Goal: Task Accomplishment & Management: Manage account settings

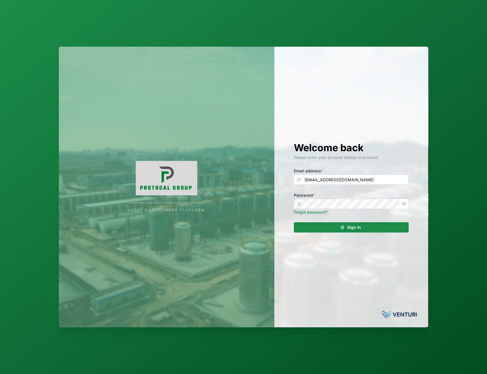
click at [361, 235] on div "Welcome back Please enter your account details to proceed Email address * admin…" at bounding box center [351, 187] width 138 height 281
click at [360, 230] on span "Sign In" at bounding box center [354, 228] width 14 height 10
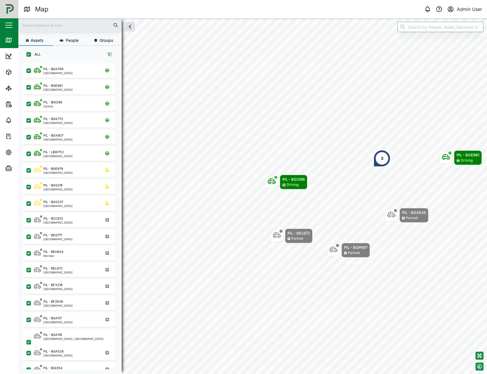
scroll to position [304, 90]
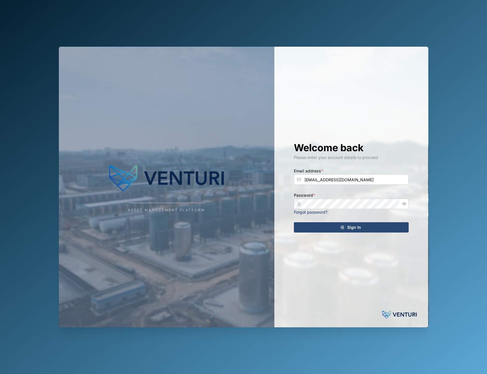
click at [339, 227] on div "Sign In" at bounding box center [350, 228] width 106 height 10
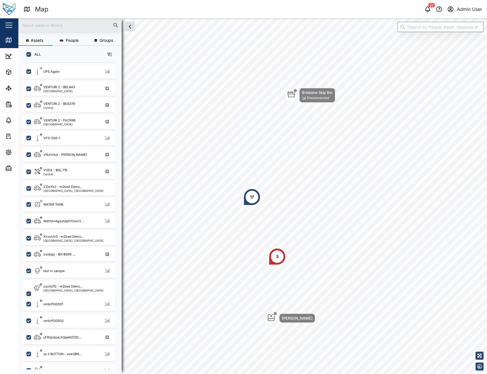
scroll to position [1172, 0]
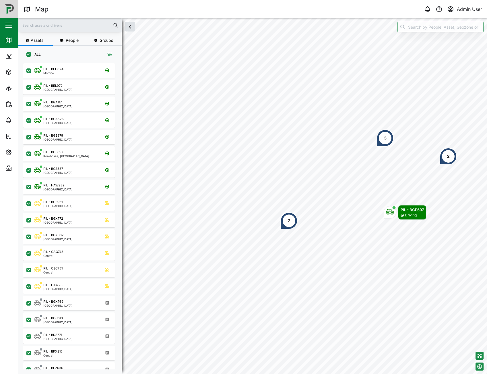
scroll to position [304, 90]
click at [9, 169] on icon "button" at bounding box center [8, 169] width 5 height 1
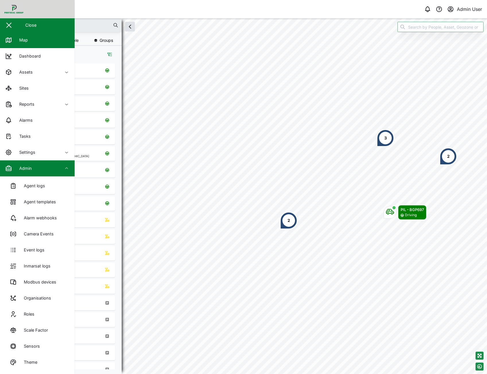
click at [22, 172] on span "Admin" at bounding box center [31, 169] width 52 height 16
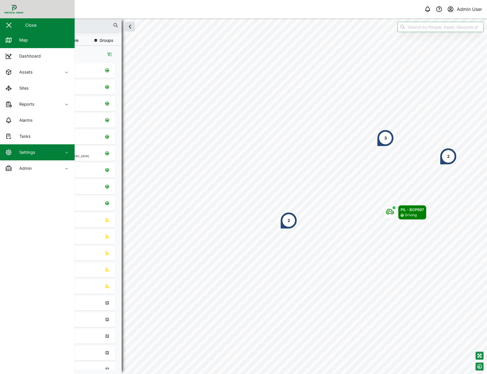
click at [27, 159] on span "Settings" at bounding box center [31, 153] width 52 height 16
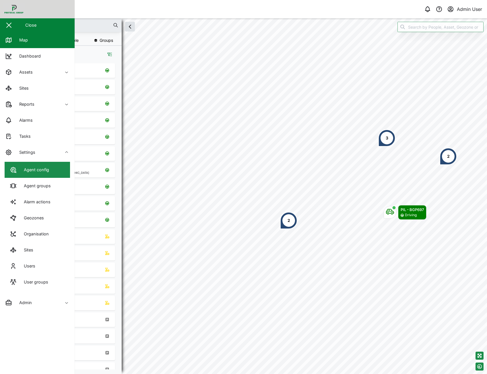
click at [48, 175] on link "Agent config" at bounding box center [37, 170] width 65 height 16
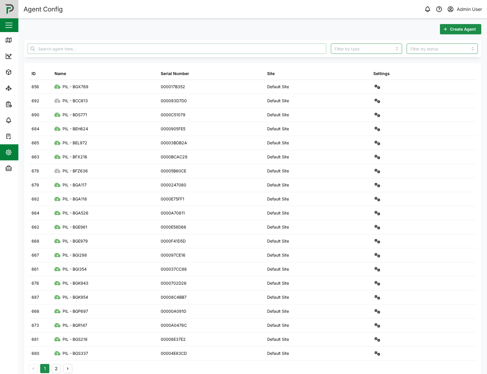
click at [274, 52] on input "text" at bounding box center [177, 49] width 298 height 10
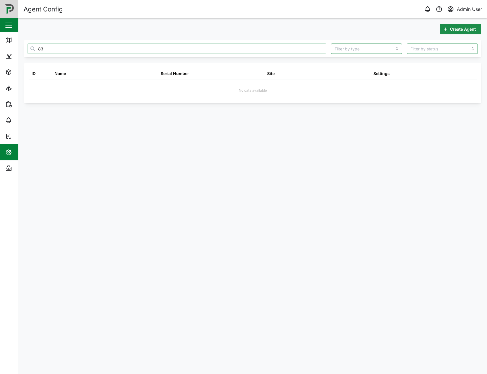
type input "8"
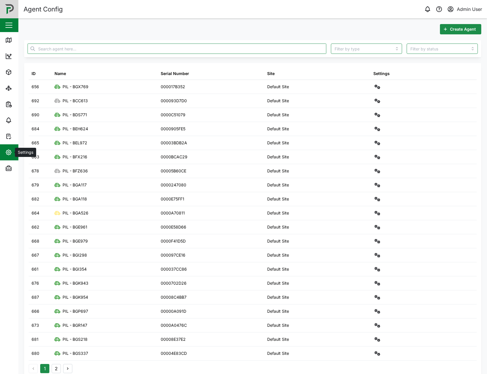
click at [4, 157] on button "Settings" at bounding box center [37, 153] width 75 height 16
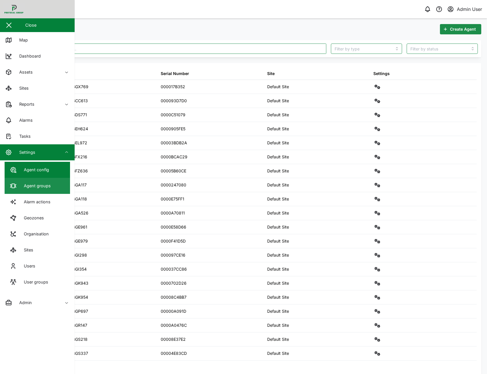
click at [50, 186] on link "Agent groups" at bounding box center [37, 186] width 65 height 16
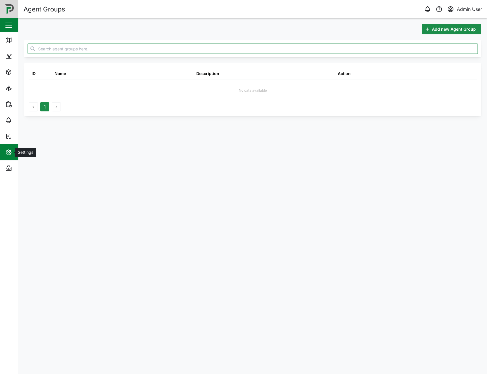
click at [13, 149] on span "Settings" at bounding box center [31, 153] width 52 height 16
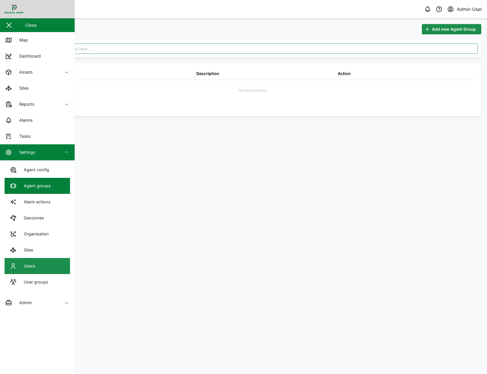
click at [32, 274] on link "Users" at bounding box center [37, 266] width 65 height 16
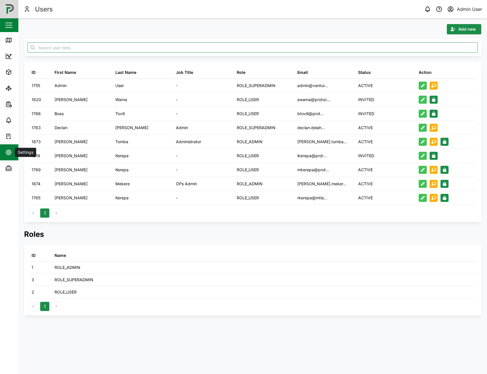
click at [10, 160] on span "Settings" at bounding box center [31, 153] width 52 height 16
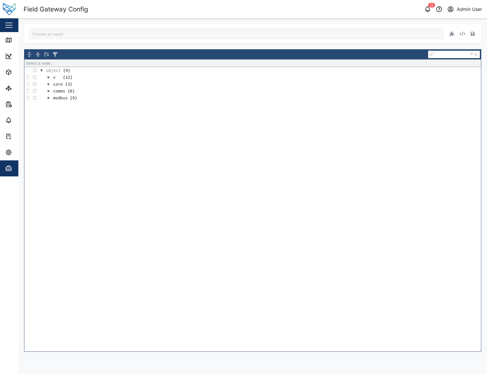
type input "Foodpro"
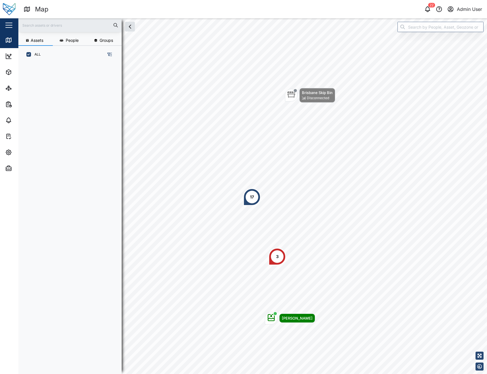
scroll to position [304, 90]
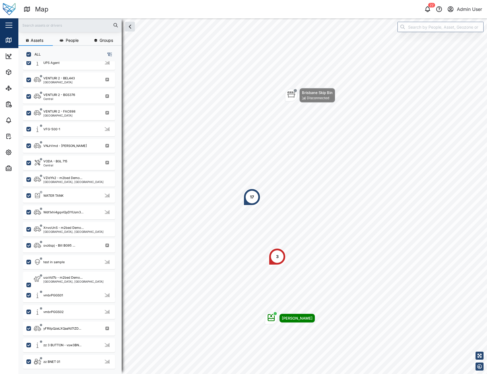
click at [67, 27] on input "text" at bounding box center [70, 25] width 96 height 9
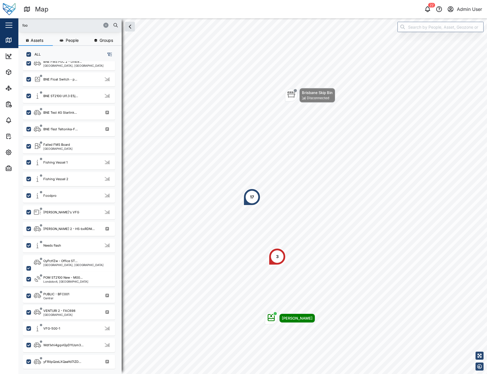
scroll to position [0, 0]
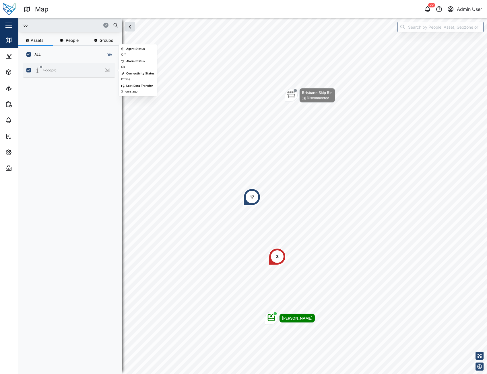
type input "foo"
click at [62, 77] on div "Foodpro" at bounding box center [69, 70] width 92 height 14
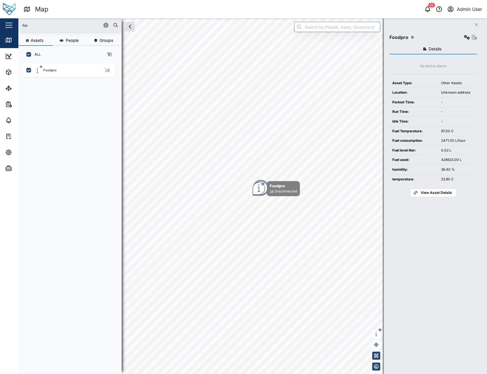
click at [438, 194] on span "View Asset Details" at bounding box center [435, 193] width 31 height 8
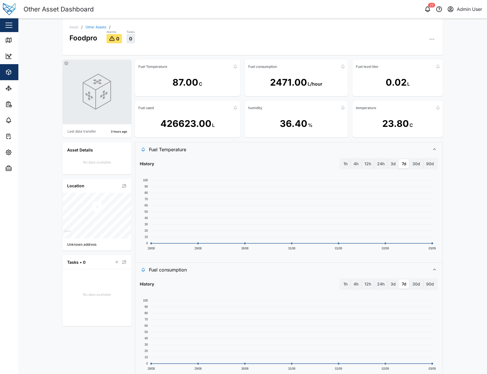
click at [431, 39] on icon "button" at bounding box center [432, 39] width 6 height 6
click at [408, 120] on div "Field Gateway" at bounding box center [409, 118] width 42 height 5
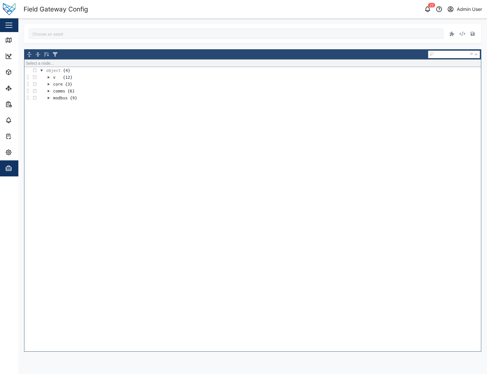
type input "Foodpro"
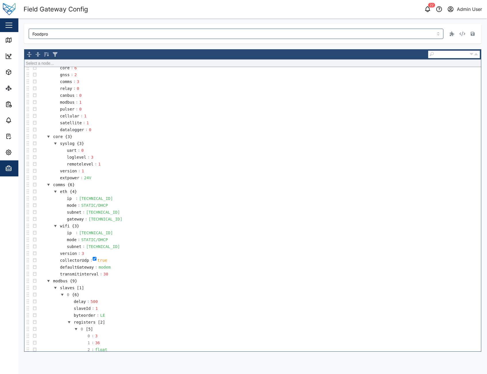
scroll to position [29, 0]
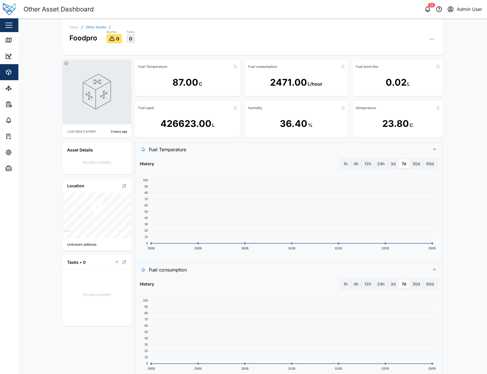
click at [430, 41] on icon "button" at bounding box center [432, 39] width 6 height 6
click at [405, 78] on div "Sensors" at bounding box center [409, 79] width 42 height 5
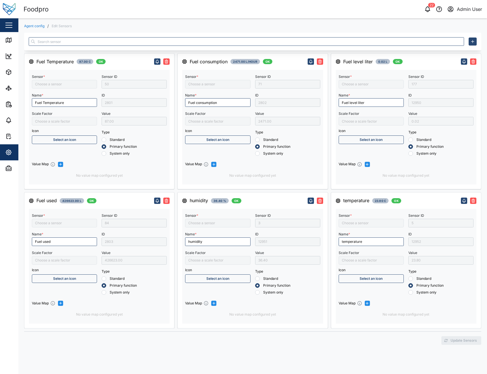
type input "Fuel used"
type input "Fuel Temperature"
type input "Fuel consumption"
type input "Humidity1"
type input "divide by 10"
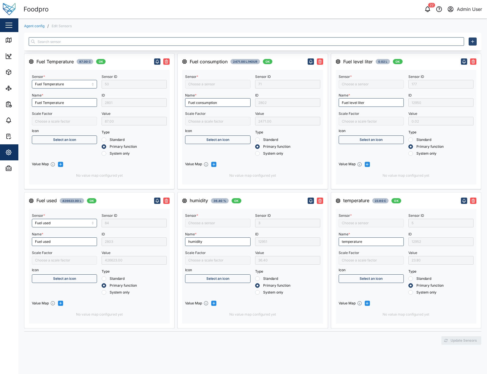
type input "Temperature1"
type input "divide by 10"
type input "Fuel Level Liter"
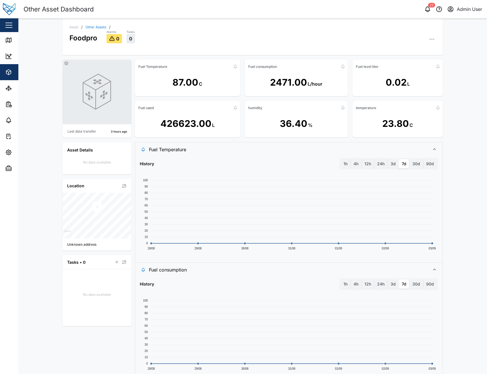
click at [432, 37] on icon "button" at bounding box center [432, 39] width 6 height 6
click at [448, 138] on div "Asset / Other Assets / Foodpro Alarms 0 Tasks 0 Asset Settings Configuration C …" at bounding box center [252, 196] width 468 height 356
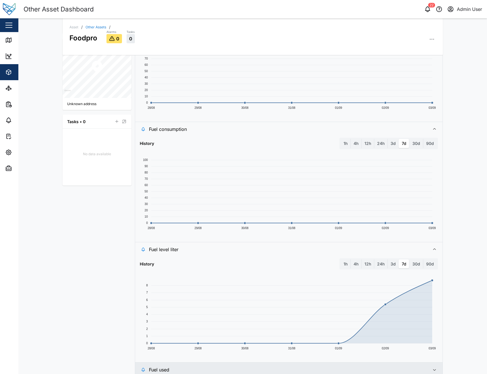
scroll to position [178, 0]
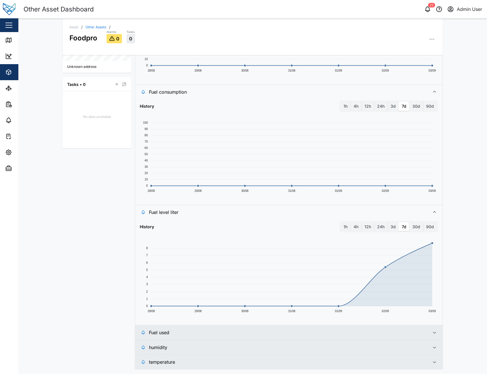
click at [242, 333] on span "Fuel used" at bounding box center [287, 333] width 276 height 14
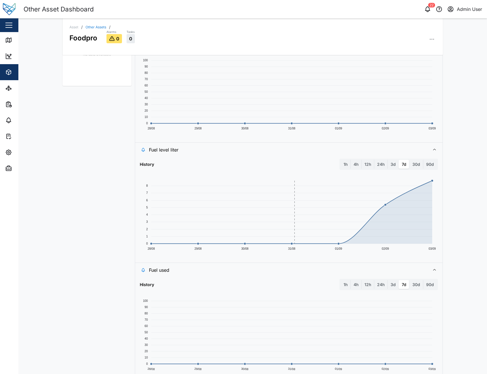
scroll to position [284, 0]
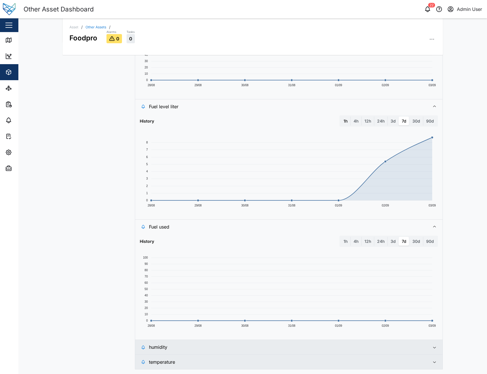
click at [344, 120] on label "1h" at bounding box center [345, 121] width 10 height 9
click at [340, 117] on hour "1h" at bounding box center [340, 117] width 0 height 0
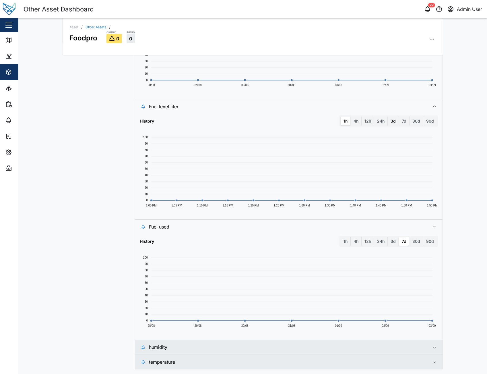
click at [389, 124] on label "3d" at bounding box center [392, 121] width 11 height 9
click at [387, 117] on days "3d" at bounding box center [387, 117] width 0 height 0
click at [401, 122] on label "7d" at bounding box center [404, 121] width 10 height 9
click at [399, 117] on days "7d" at bounding box center [399, 117] width 0 height 0
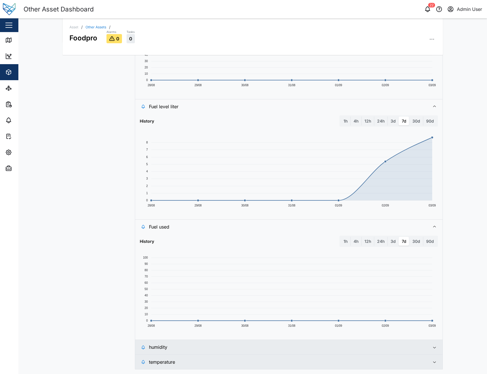
click at [200, 351] on span "humidity" at bounding box center [287, 347] width 276 height 14
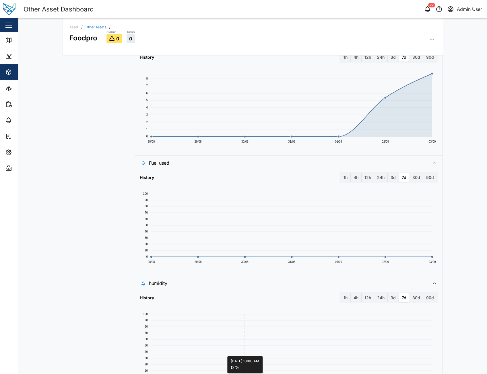
scroll to position [390, 0]
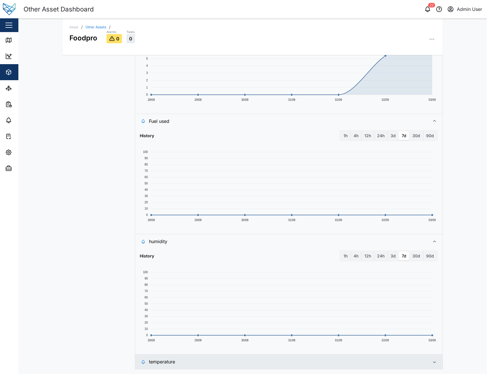
click at [253, 361] on span "temperature" at bounding box center [287, 362] width 276 height 14
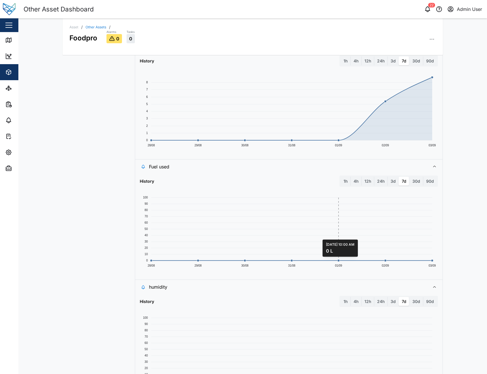
scroll to position [495, 0]
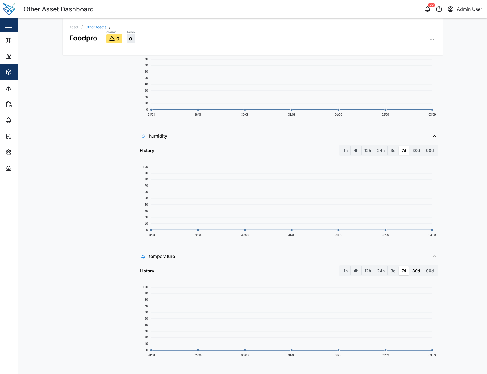
click at [413, 272] on label "30d" at bounding box center [415, 271] width 13 height 9
click at [409, 267] on days "30d" at bounding box center [409, 267] width 0 height 0
click at [430, 272] on label "90d" at bounding box center [429, 271] width 13 height 9
click at [423, 267] on days "90d" at bounding box center [423, 267] width 0 height 0
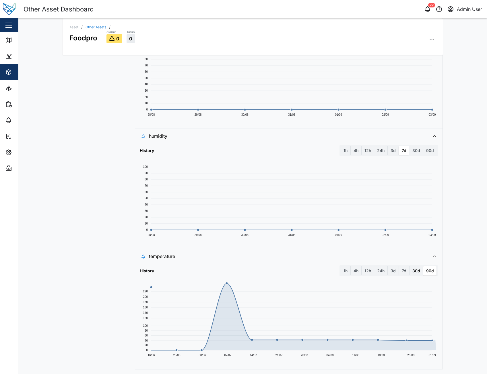
click at [413, 272] on label "30d" at bounding box center [415, 271] width 13 height 9
click at [409, 267] on days "30d" at bounding box center [409, 267] width 0 height 0
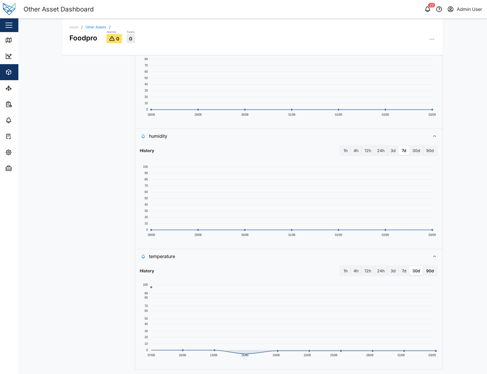
click at [429, 272] on label "90d" at bounding box center [429, 271] width 13 height 9
click at [423, 267] on days "90d" at bounding box center [423, 267] width 0 height 0
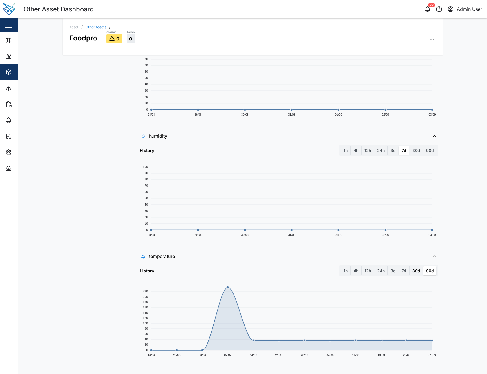
click at [417, 271] on label "30d" at bounding box center [415, 271] width 13 height 9
click at [409, 267] on days "30d" at bounding box center [409, 267] width 0 height 0
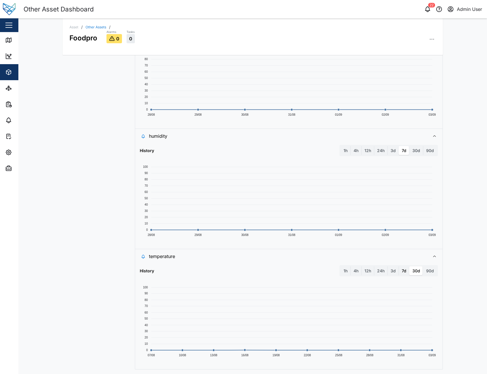
click at [401, 271] on label "7d" at bounding box center [404, 271] width 10 height 9
click at [399, 267] on days "7d" at bounding box center [399, 267] width 0 height 0
click at [388, 272] on label "3d" at bounding box center [392, 271] width 11 height 9
click at [387, 267] on days "3d" at bounding box center [387, 267] width 0 height 0
click at [379, 272] on label "24h" at bounding box center [380, 271] width 13 height 9
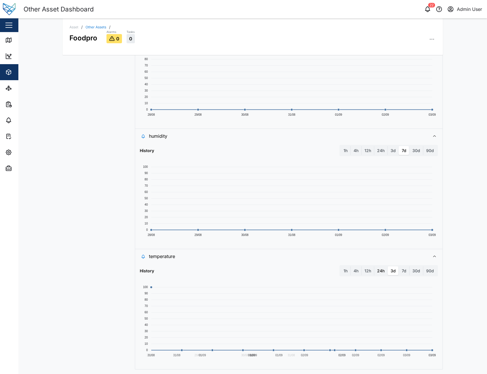
click at [374, 267] on hours "24h" at bounding box center [374, 267] width 0 height 0
click at [399, 271] on label "7d" at bounding box center [404, 271] width 10 height 9
click at [399, 267] on days "7d" at bounding box center [399, 267] width 0 height 0
click at [426, 150] on label "90d" at bounding box center [429, 150] width 13 height 9
click at [423, 146] on days "90d" at bounding box center [423, 146] width 0 height 0
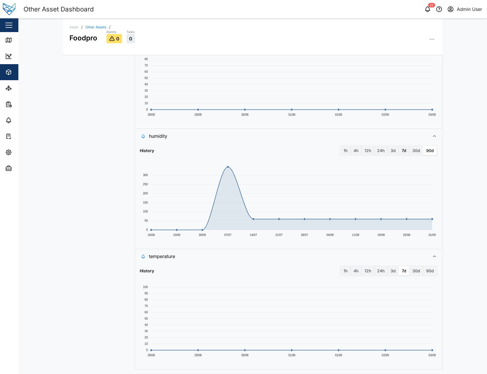
click at [402, 153] on label "7d" at bounding box center [404, 150] width 10 height 9
click at [399, 146] on days "7d" at bounding box center [399, 146] width 0 height 0
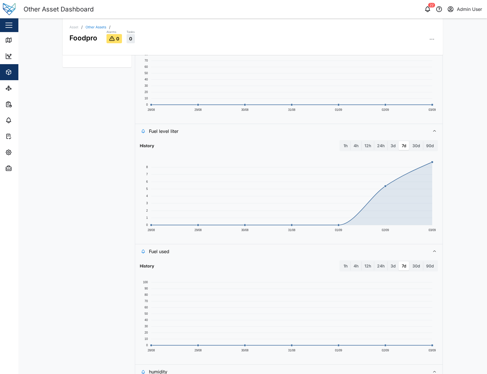
scroll to position [294, 0]
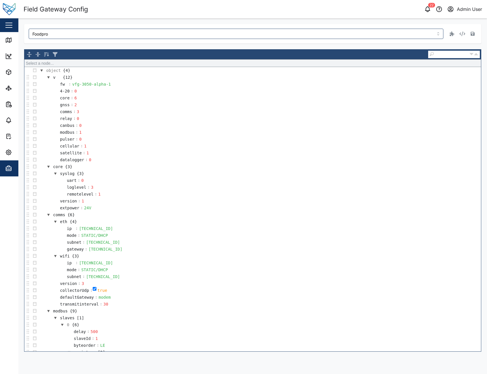
click at [334, 129] on td "canbus : 0" at bounding box center [259, 125] width 442 height 7
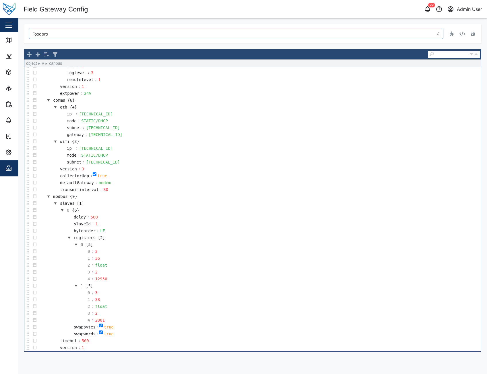
scroll to position [143, 0]
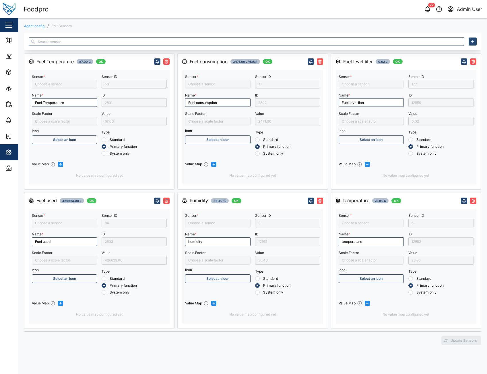
type input "Fuel Temperature"
type input "Fuel used"
type input "Fuel consumption"
type input "Humidity1"
type input "divide by 10"
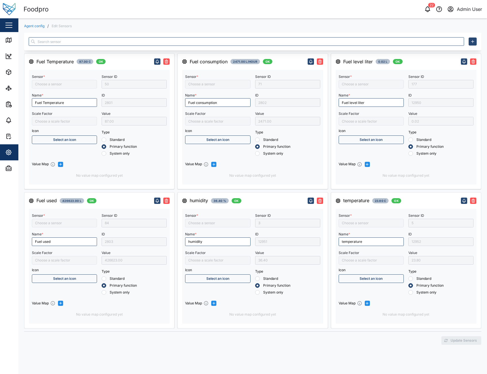
type input "Fuel Level Liter"
type input "Temperature1"
type input "divide by 10"
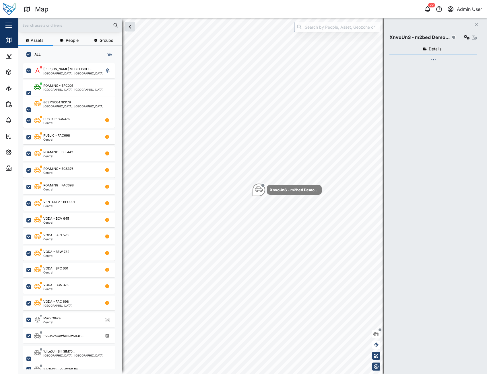
scroll to position [5, 5]
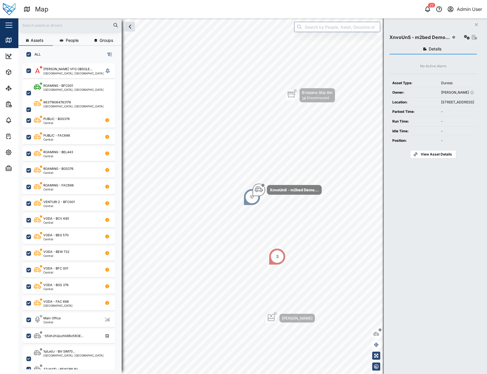
click at [73, 24] on input "text" at bounding box center [70, 25] width 96 height 9
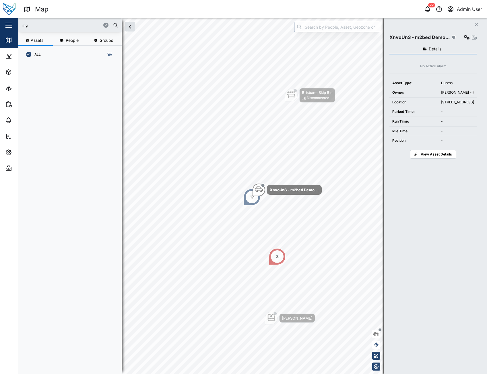
type input "m"
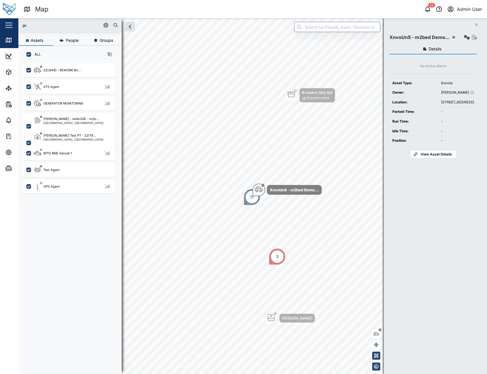
type input "gen"
